Goal: Transaction & Acquisition: Purchase product/service

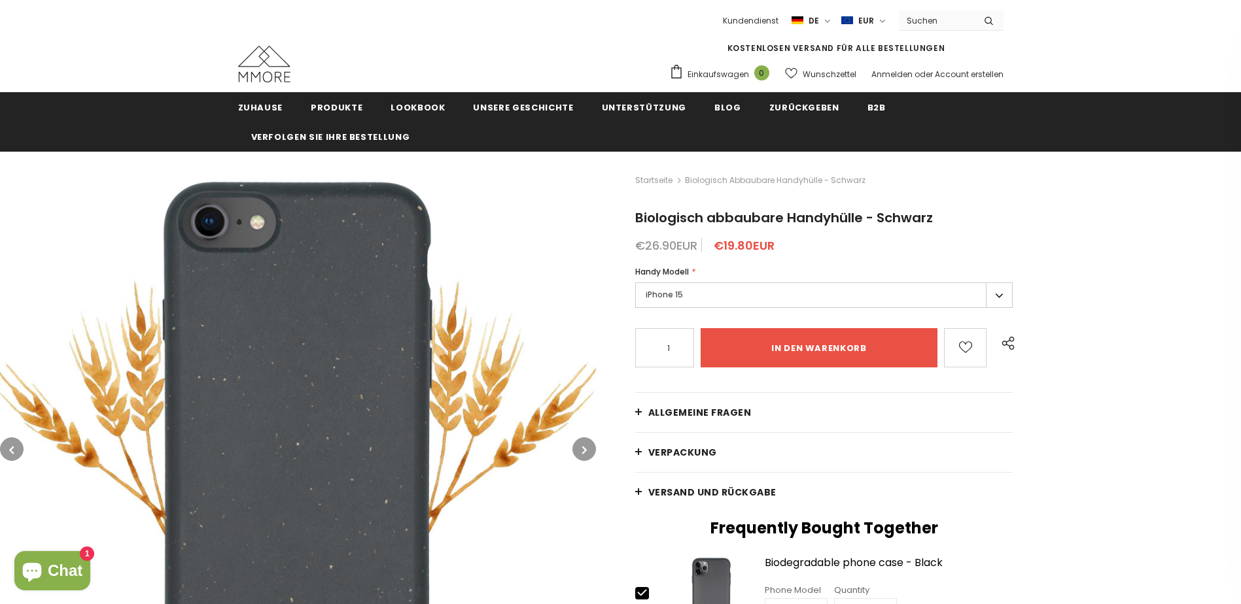
click at [719, 289] on label "iPhone 15" at bounding box center [824, 296] width 378 height 26
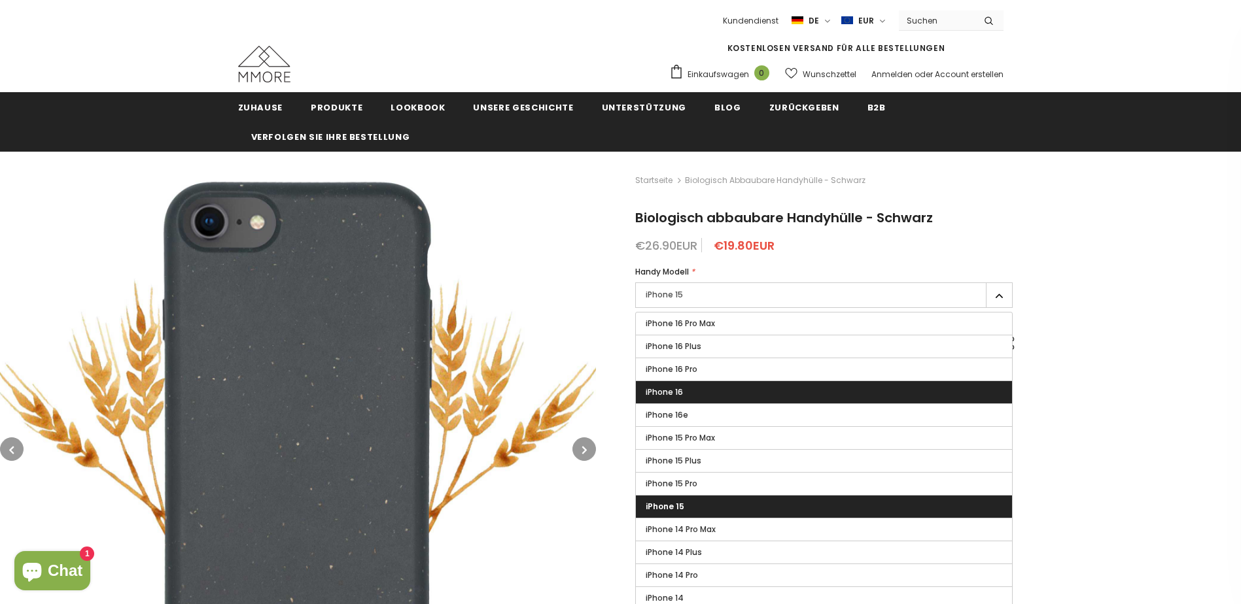
click at [694, 389] on label "iPhone 16" at bounding box center [824, 392] width 377 height 22
click at [0, 0] on input "iPhone 16" at bounding box center [0, 0] width 0 height 0
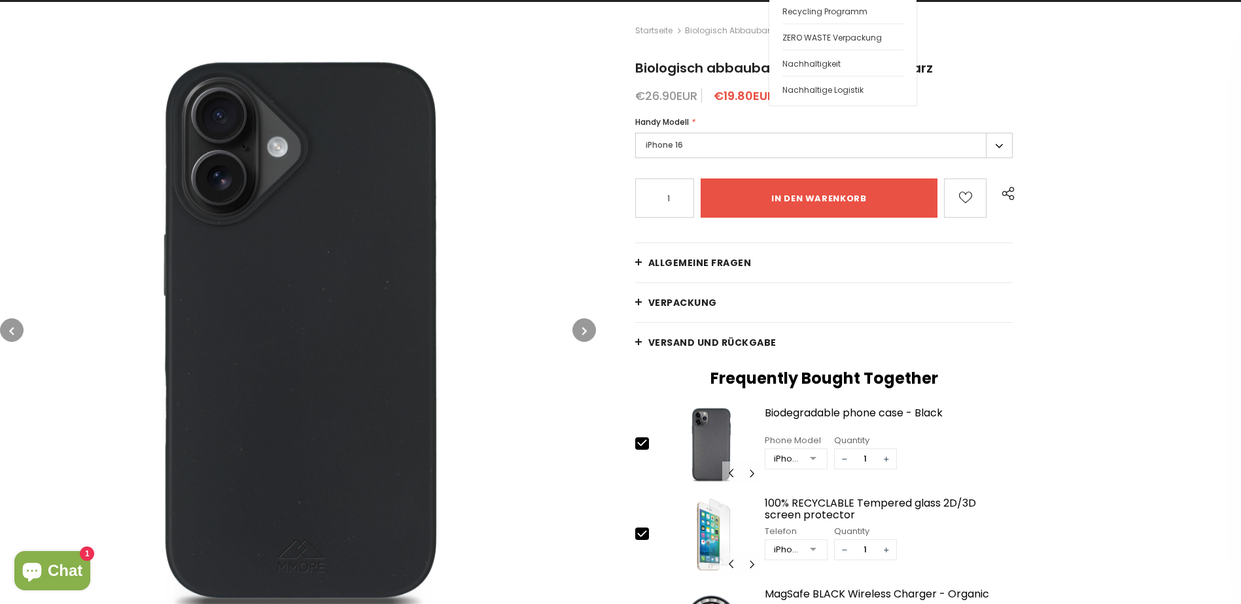
scroll to position [327, 0]
